Goal: Task Accomplishment & Management: Manage account settings

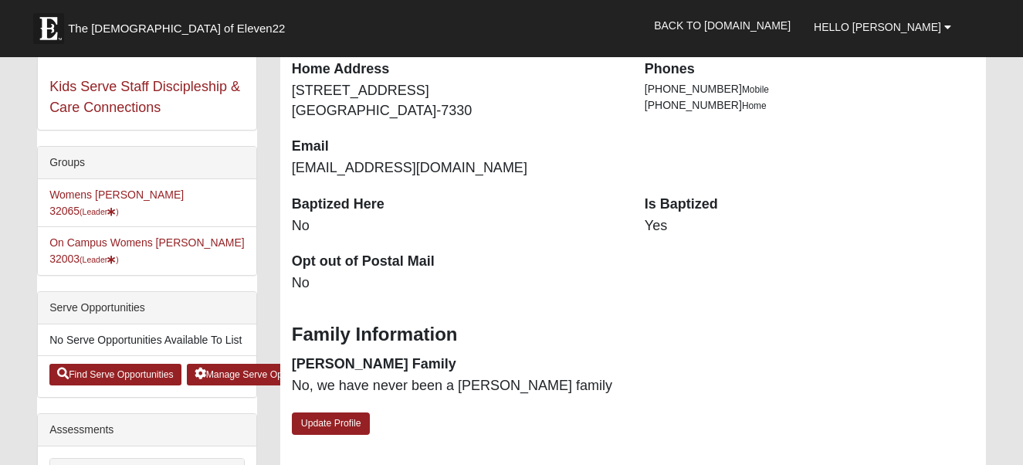
scroll to position [330, 0]
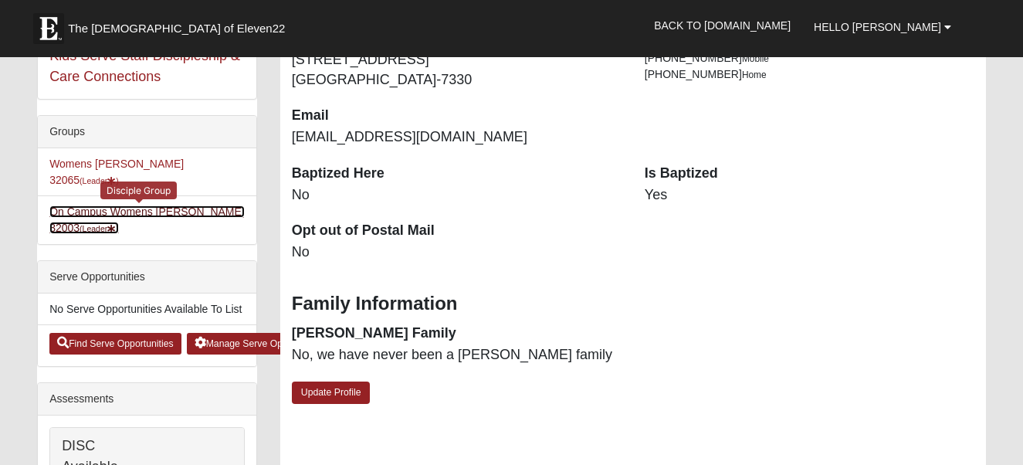
click at [125, 205] on link "On Campus Womens [PERSON_NAME] 32003 (Leader )" at bounding box center [146, 219] width 195 height 29
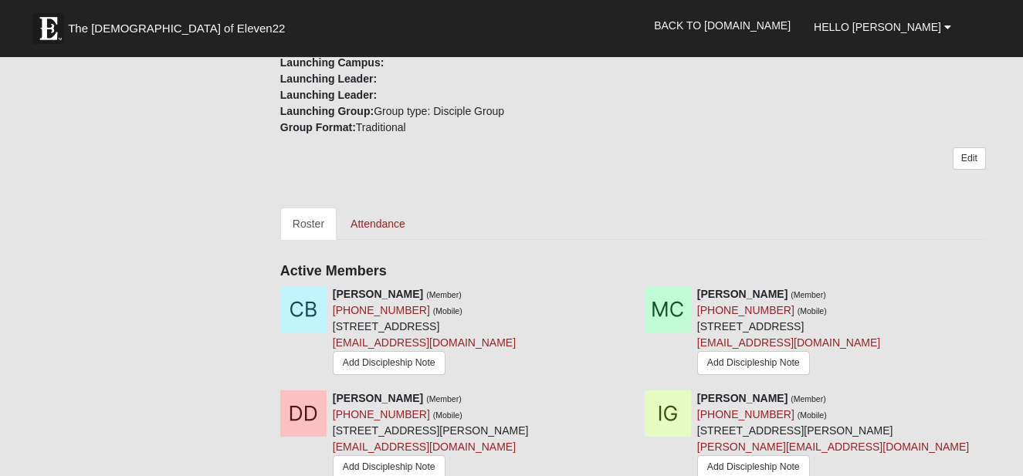
scroll to position [607, 0]
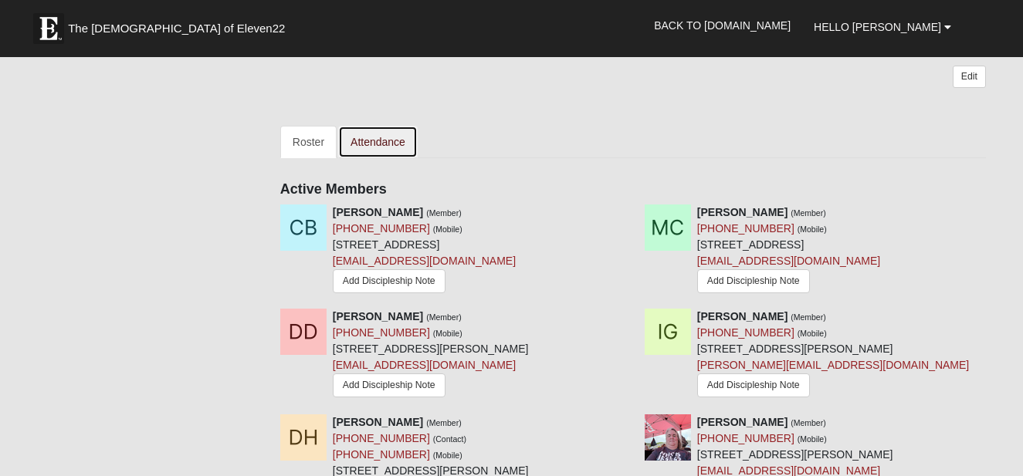
click at [375, 135] on link "Attendance" at bounding box center [378, 142] width 80 height 32
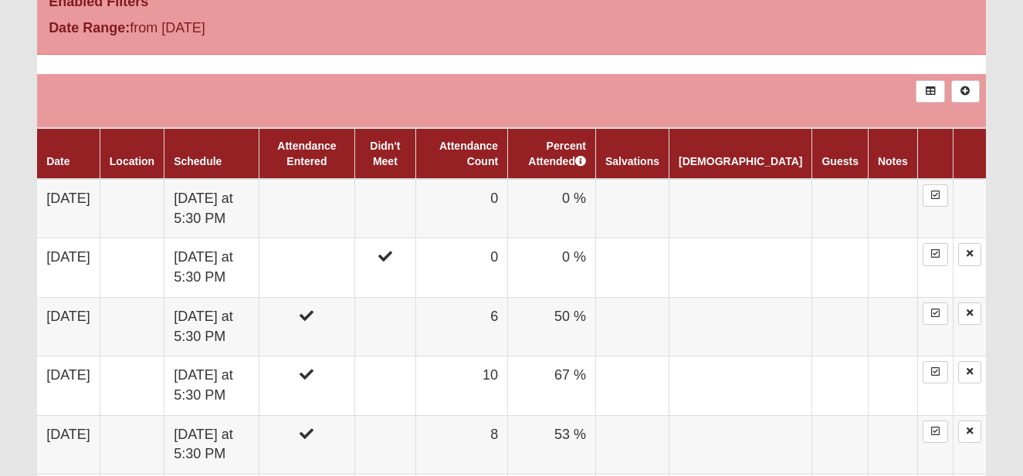
scroll to position [855, 0]
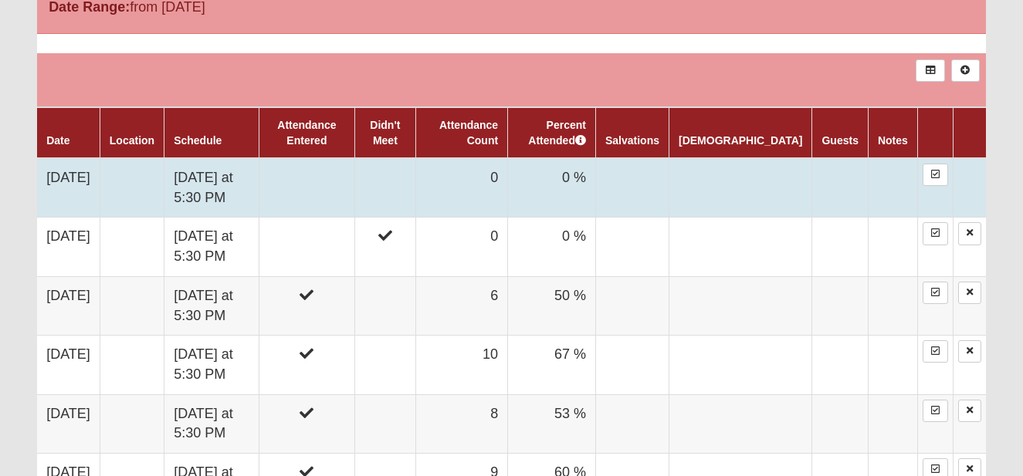
click at [415, 179] on td at bounding box center [384, 187] width 61 height 59
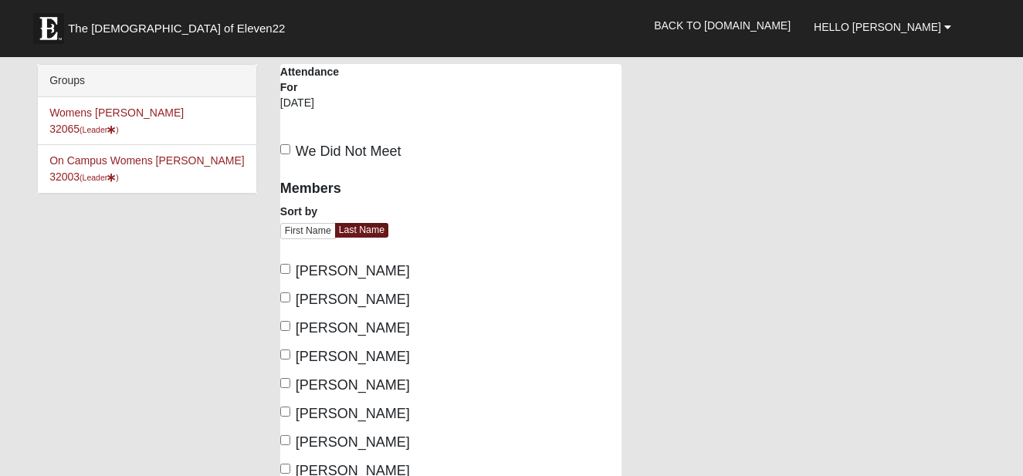
click at [278, 277] on div "Members Sort by First Name Last Name [PERSON_NAME], [PERSON_NAME], [PERSON_NAME…" at bounding box center [360, 398] width 182 height 457
click at [280, 296] on input "Calpo, Melissa" at bounding box center [285, 298] width 10 height 10
checkbox input "true"
click at [283, 275] on label "Brown, Christy" at bounding box center [345, 271] width 130 height 21
click at [283, 274] on input "Brown, Christy" at bounding box center [285, 269] width 10 height 10
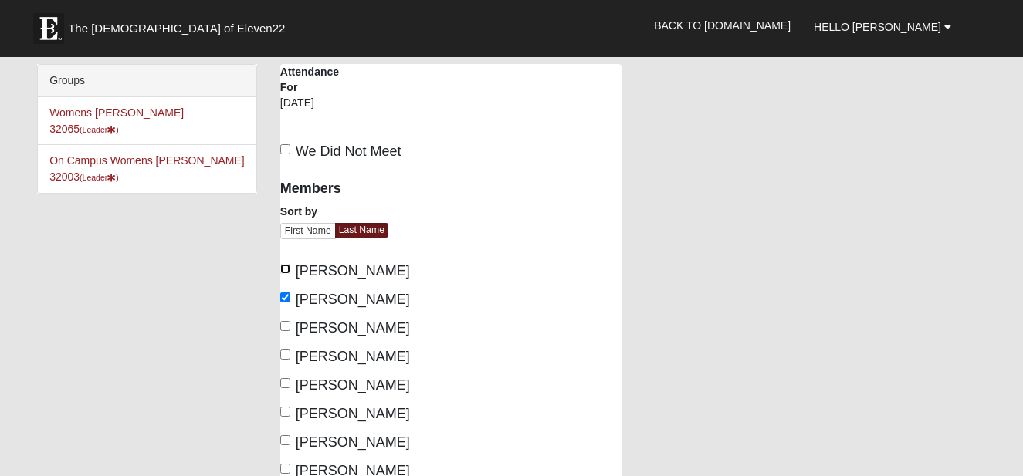
checkbox input "true"
click at [290, 323] on input "Davis, Danielle" at bounding box center [285, 326] width 10 height 10
checkbox input "true"
click at [285, 352] on input "Green, Ione" at bounding box center [285, 355] width 10 height 10
checkbox input "true"
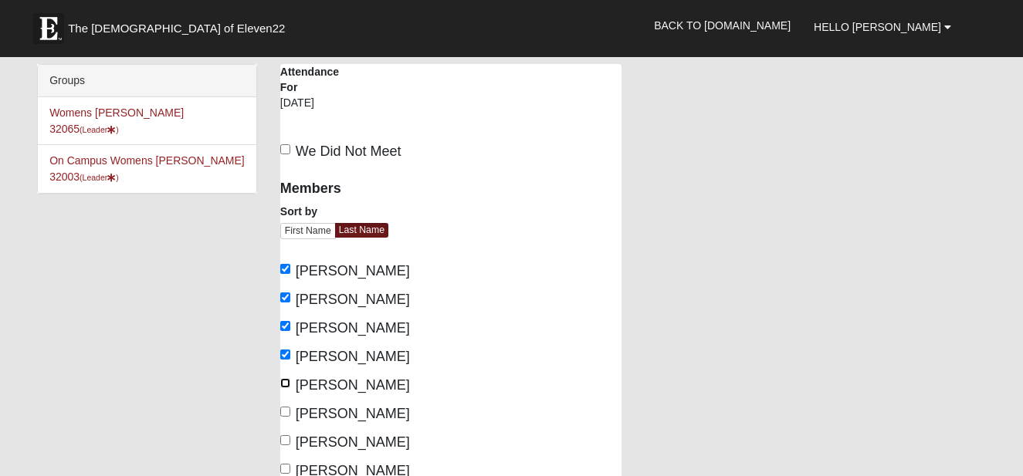
click at [285, 388] on input "Hopper-DeLuca, Delores" at bounding box center [285, 383] width 10 height 10
checkbox input "true"
click at [284, 417] on input "King, Deb" at bounding box center [285, 412] width 10 height 10
checkbox input "true"
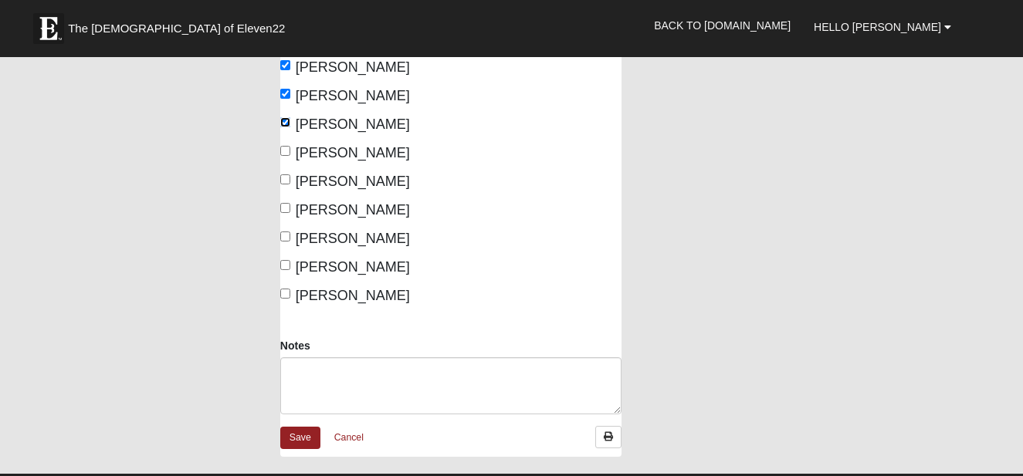
scroll to position [319, 0]
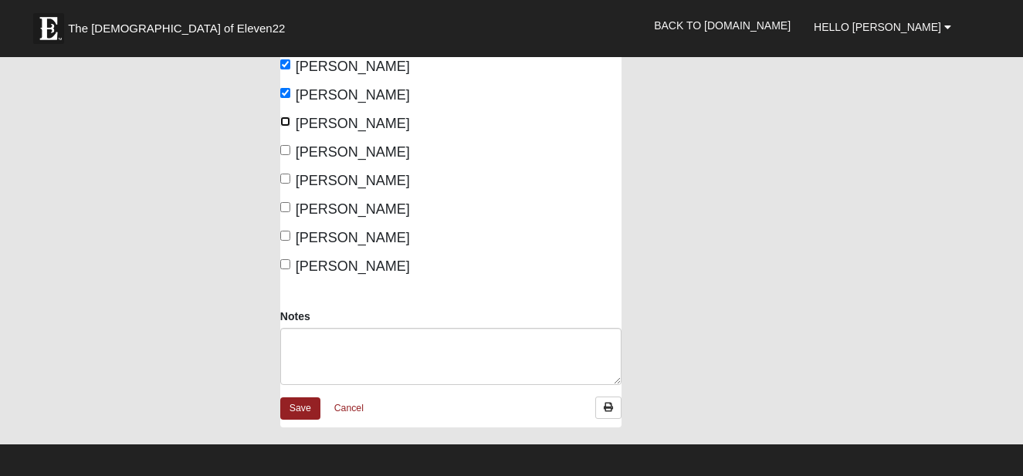
click at [280, 127] on input "Lyon, Sasha" at bounding box center [285, 122] width 10 height 10
checkbox input "true"
click at [283, 184] on input "Rountree, Rehia" at bounding box center [285, 179] width 10 height 10
checkbox input "true"
click at [281, 212] on input "Schmidl, Tami" at bounding box center [285, 207] width 10 height 10
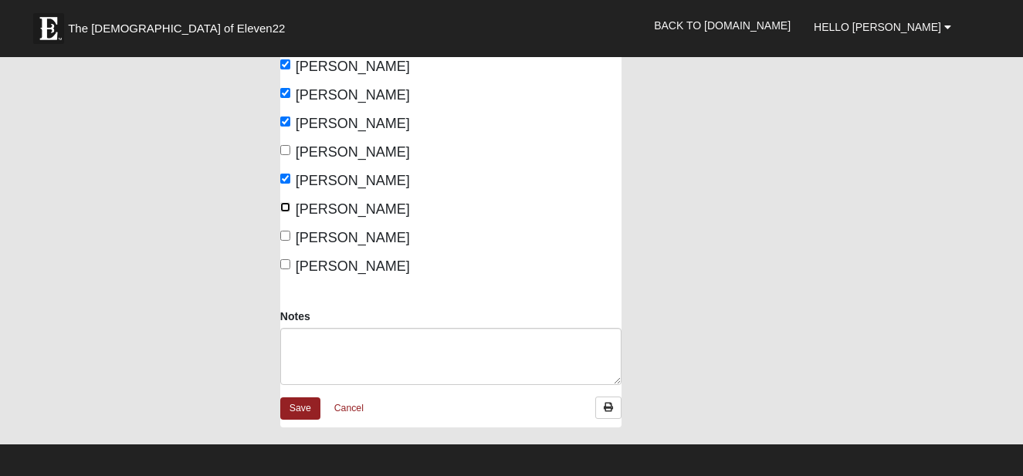
checkbox input "true"
click at [283, 241] on input "Scholl, Ashli" at bounding box center [285, 236] width 10 height 10
checkbox input "true"
click at [283, 269] on input "Winters, Mary" at bounding box center [285, 264] width 10 height 10
checkbox input "true"
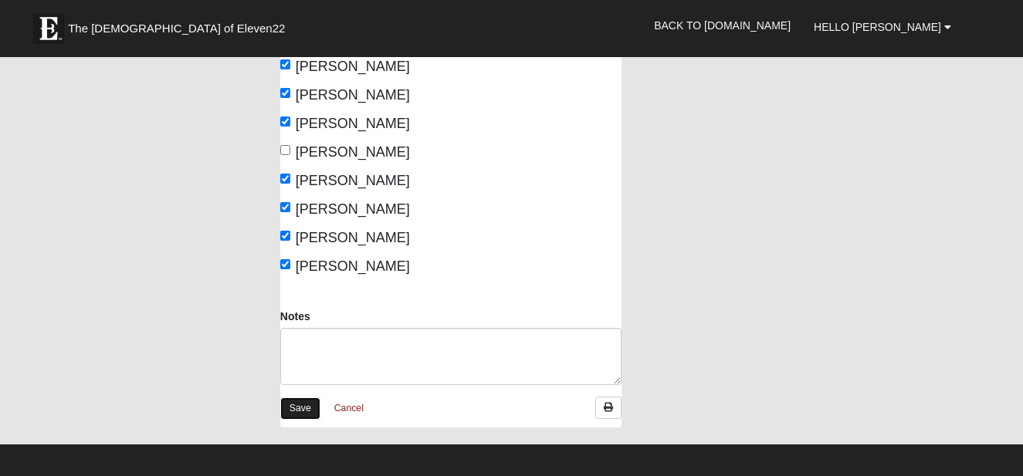
click at [294, 420] on link "Save" at bounding box center [300, 409] width 40 height 22
